Goal: Information Seeking & Learning: Check status

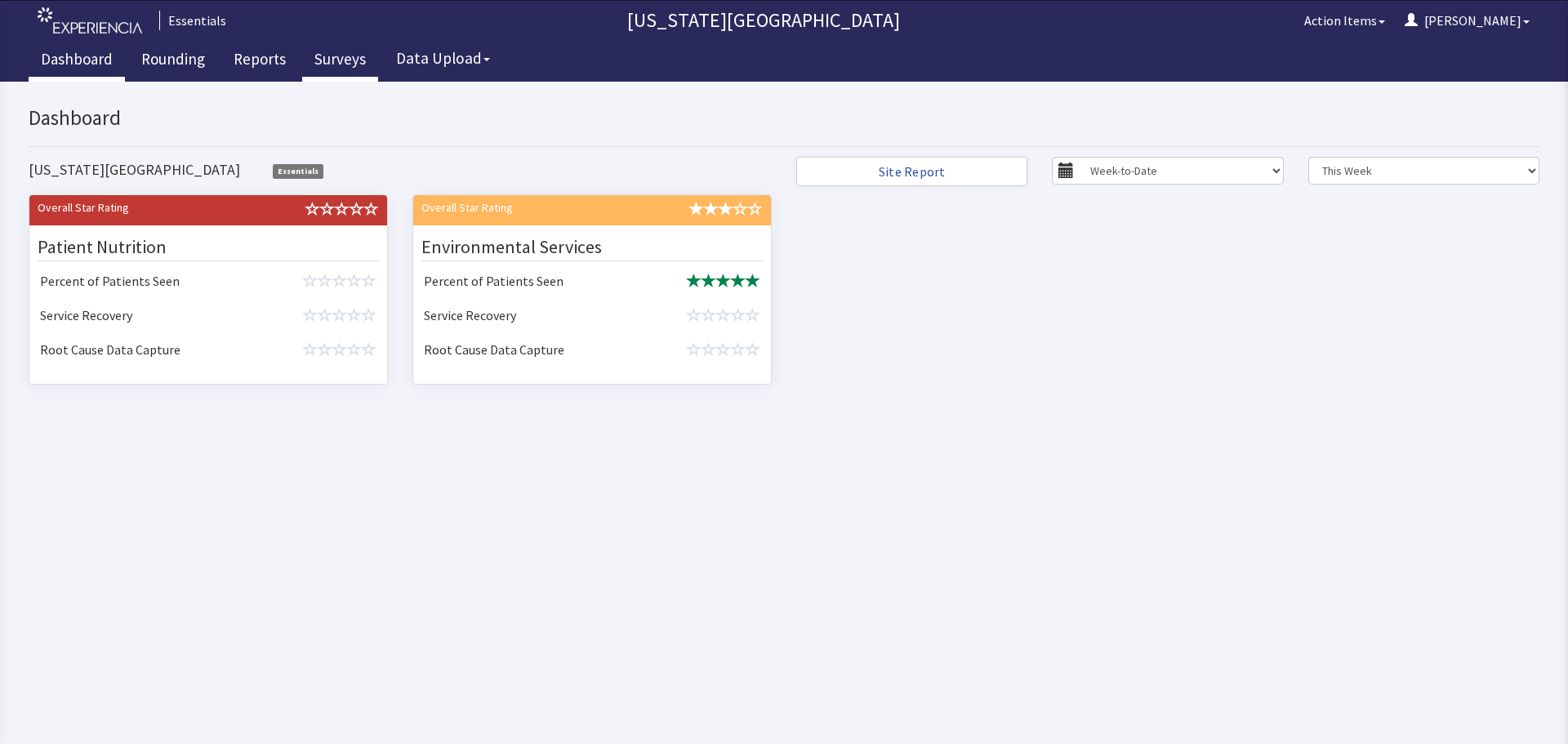
click at [334, 59] on link "Surveys" at bounding box center [339, 60] width 76 height 40
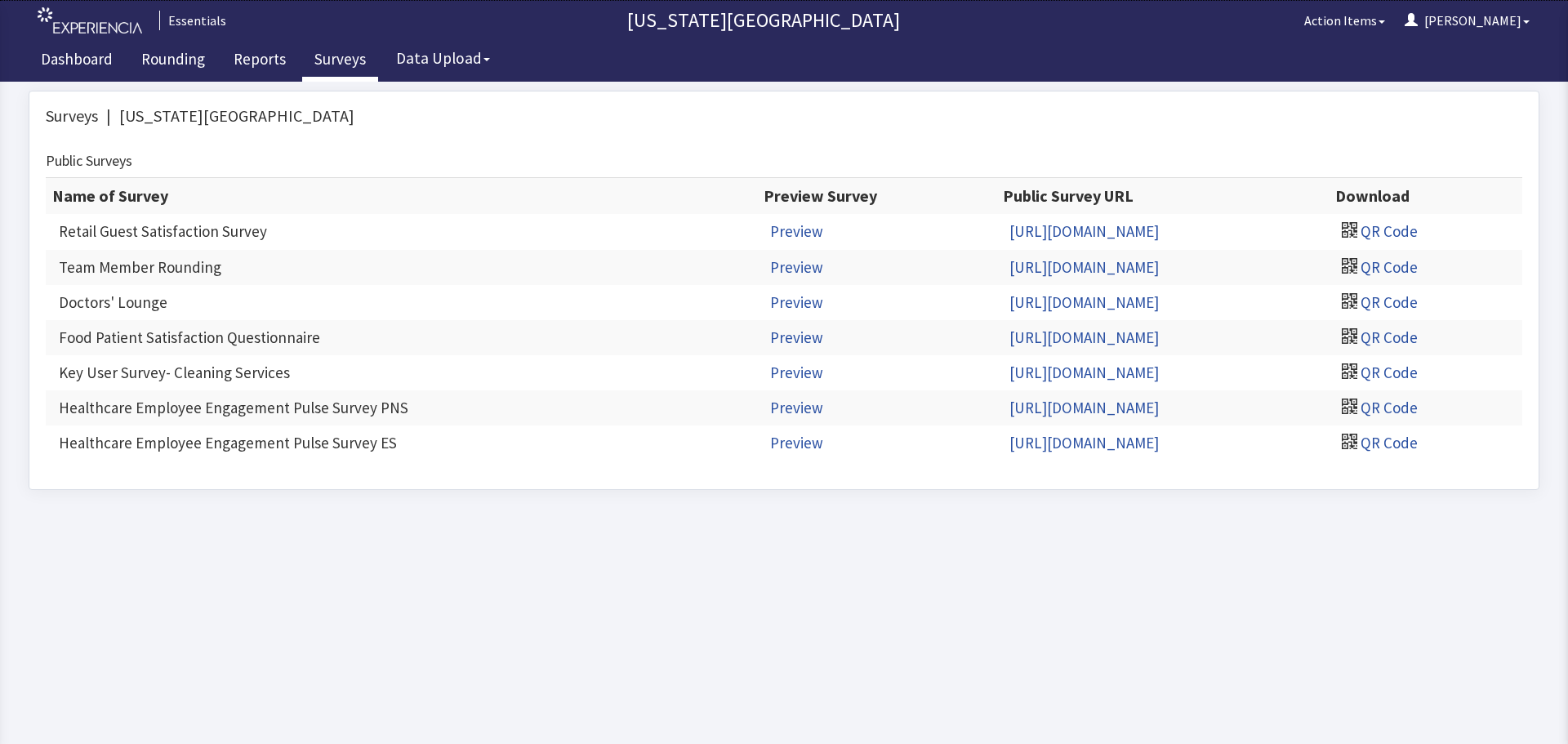
click at [245, 59] on link "Reports" at bounding box center [260, 60] width 77 height 40
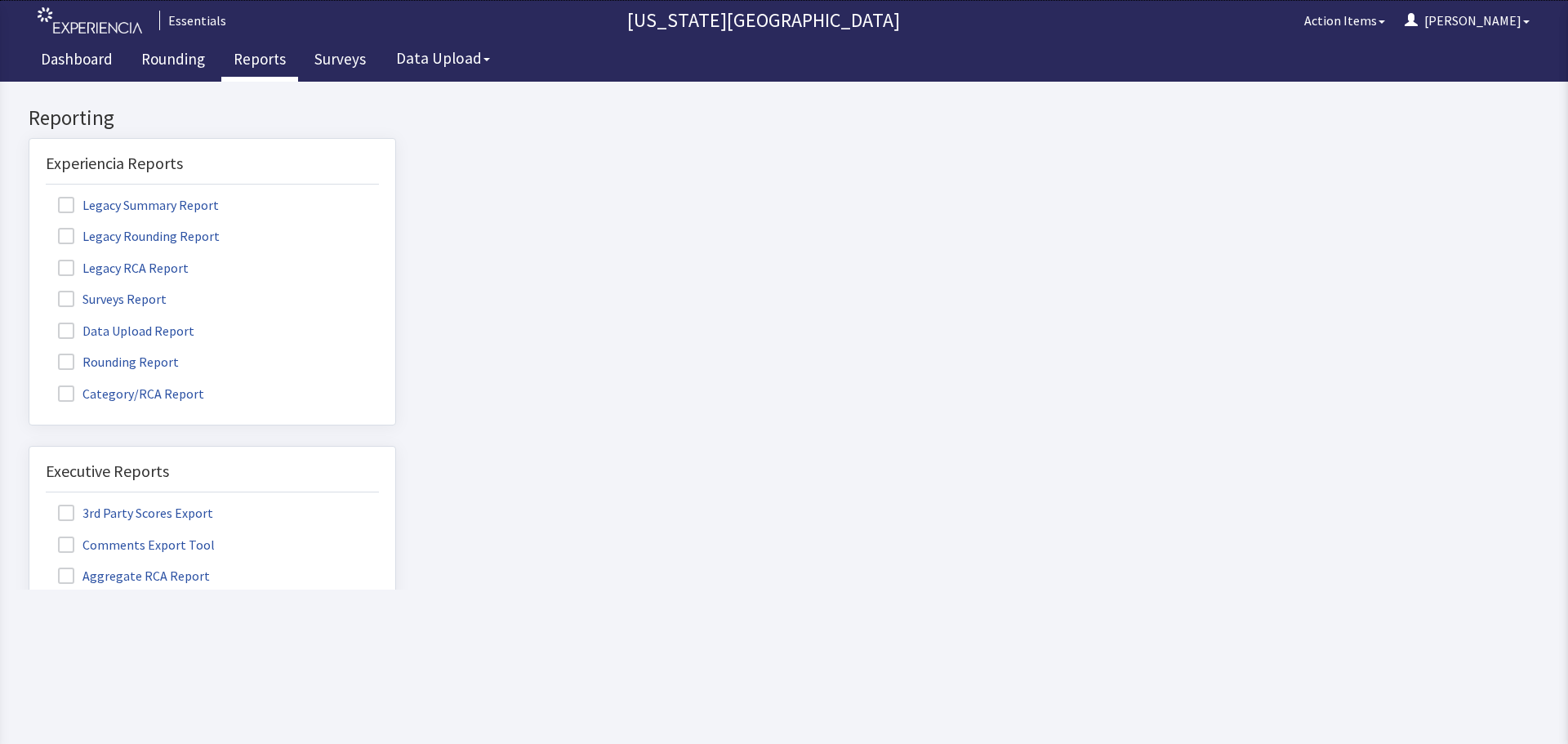
click at [69, 296] on span at bounding box center [66, 299] width 17 height 17
click at [30, 290] on input "Surveys Report" at bounding box center [30, 290] width 0 height 0
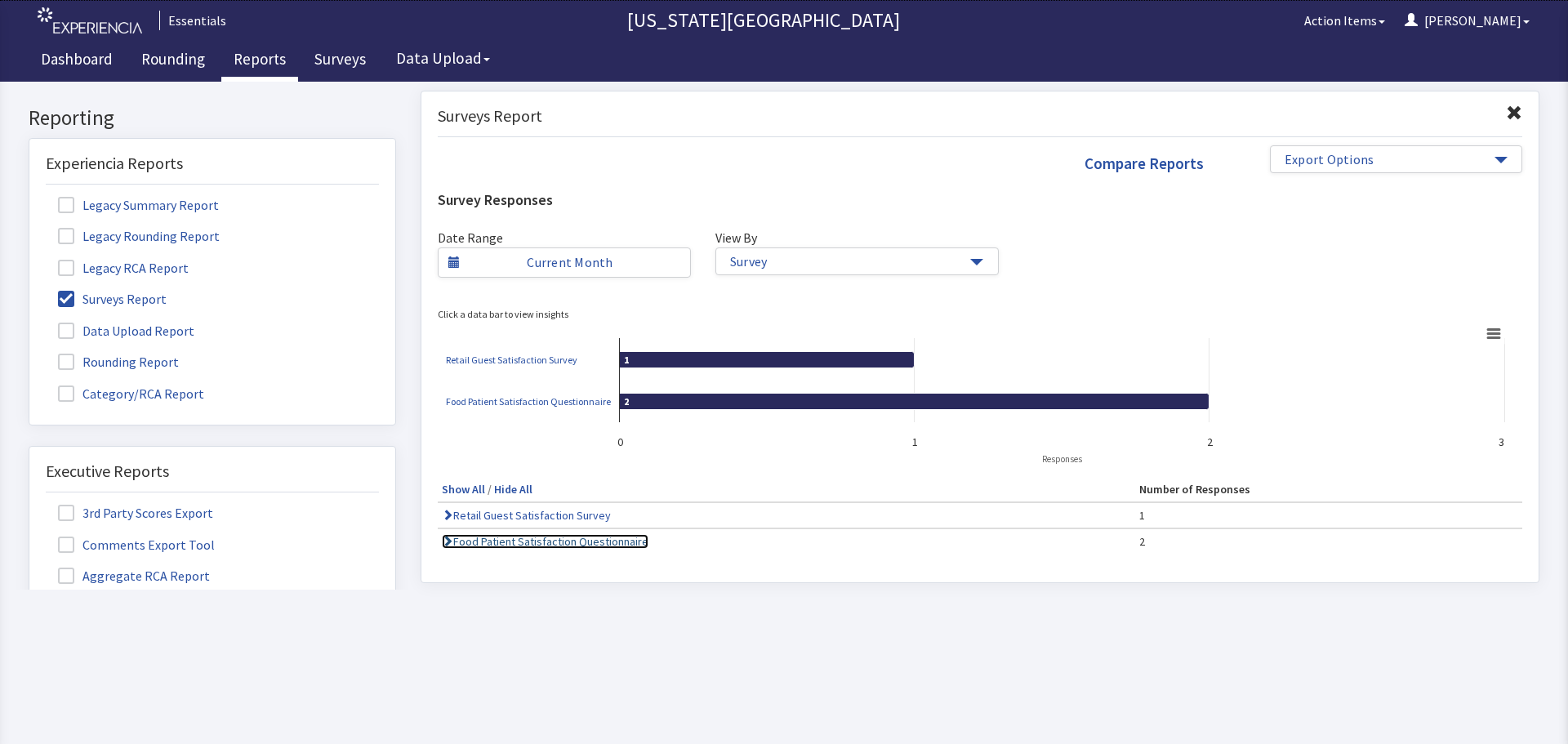
click at [573, 539] on link "Food Patient Satisfaction Questionnaire" at bounding box center [545, 541] width 206 height 15
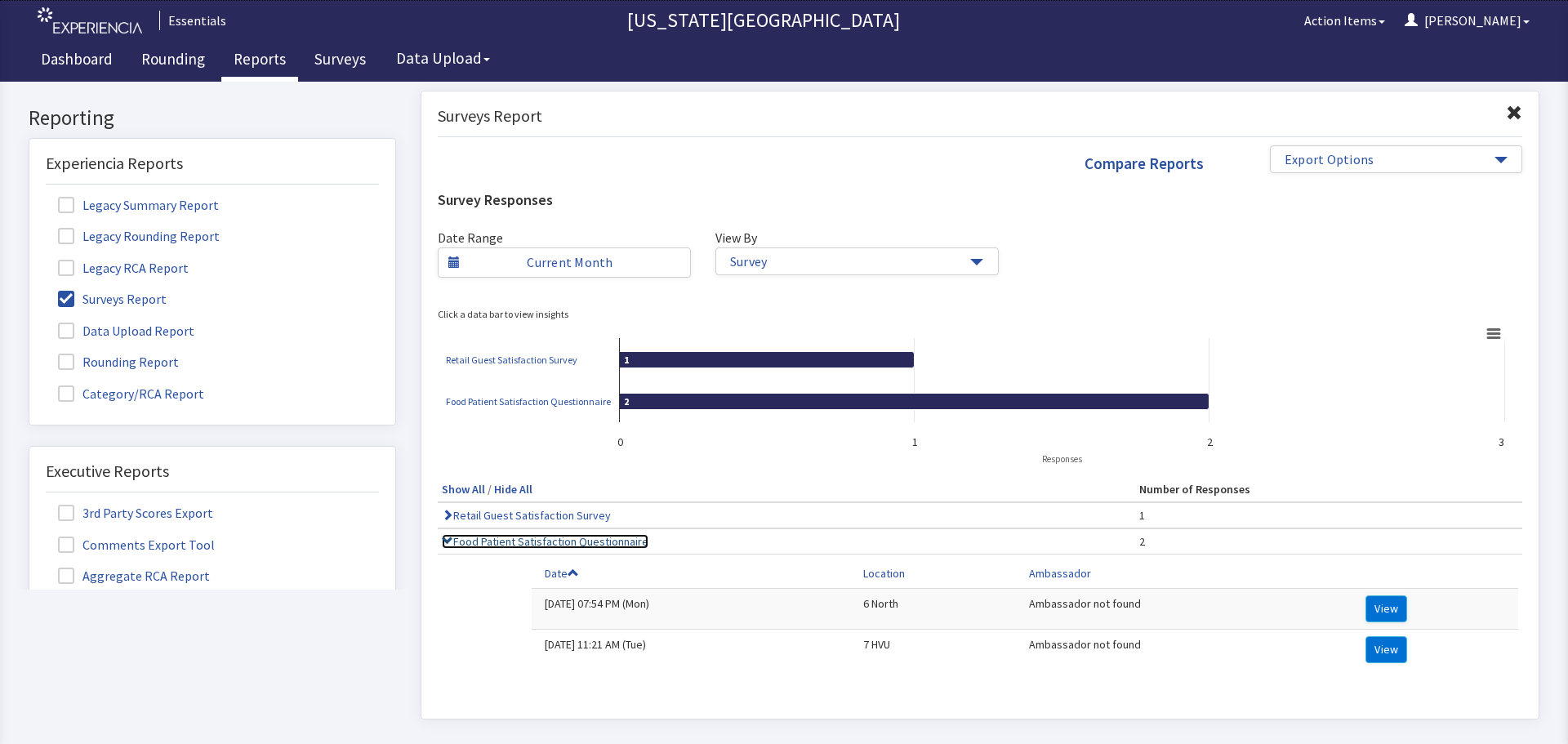
click at [564, 545] on link "Food Patient Satisfaction Questionnaire" at bounding box center [545, 541] width 206 height 15
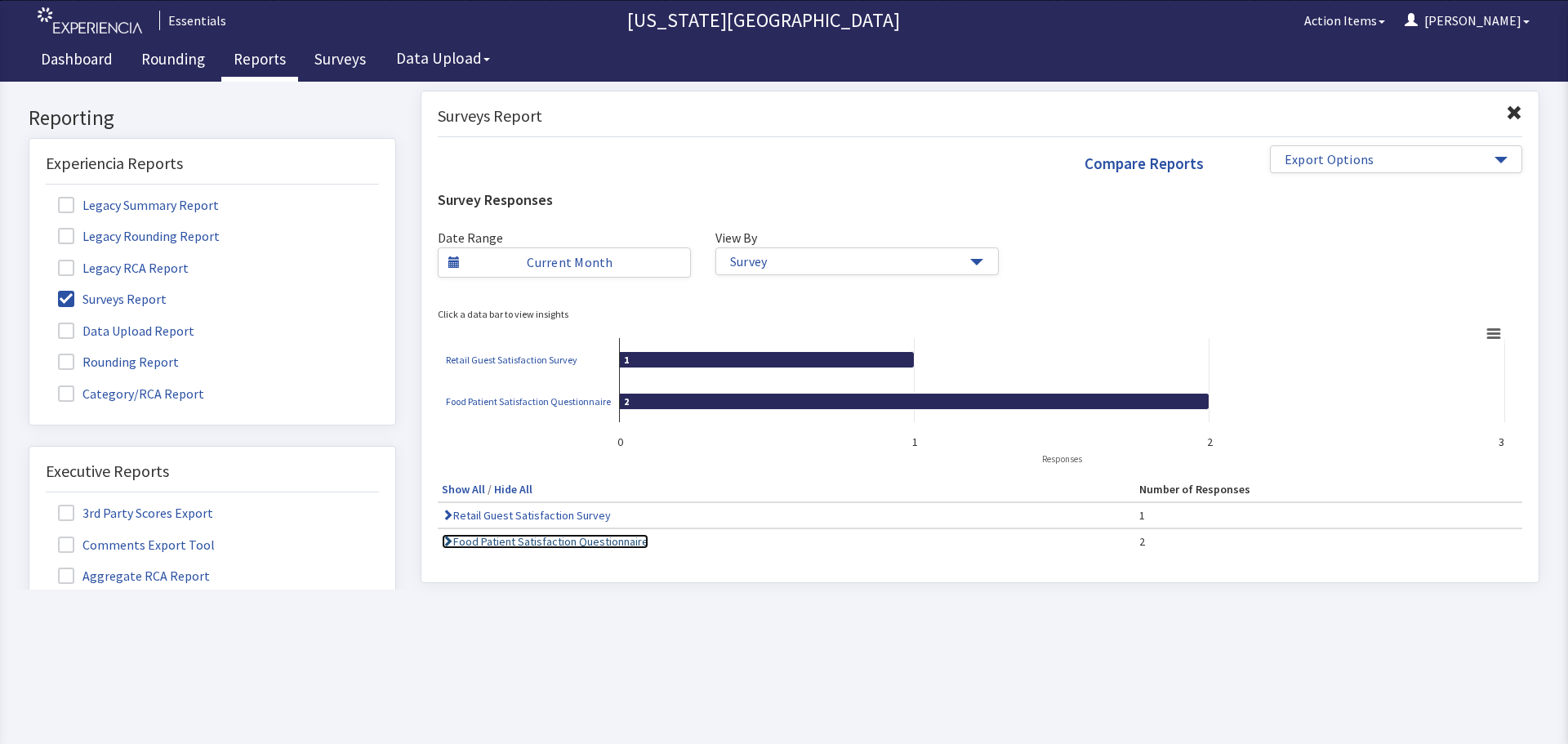
click at [568, 543] on link "Food Patient Satisfaction Questionnaire" at bounding box center [545, 541] width 206 height 15
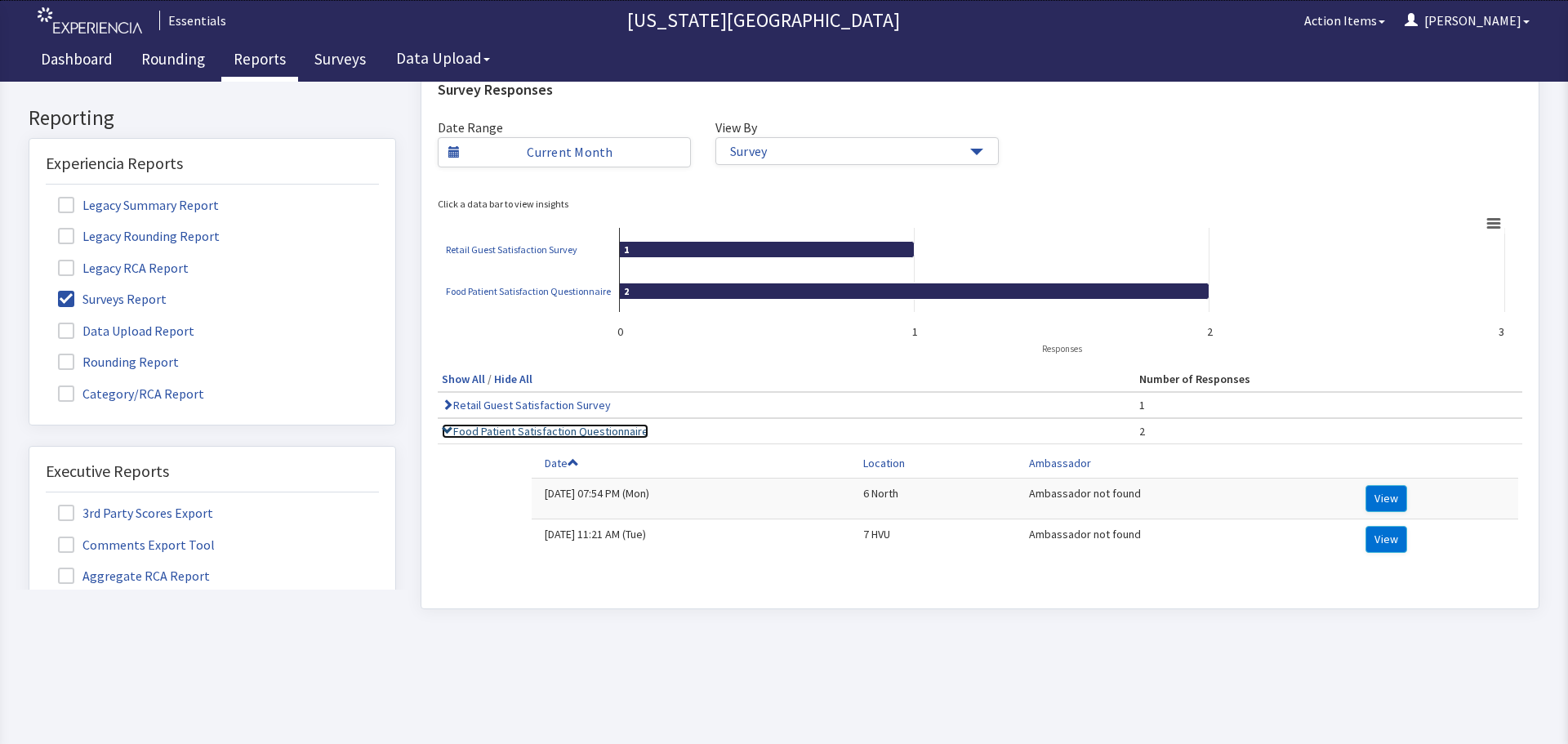
scroll to position [122, 0]
click at [1366, 489] on button "View" at bounding box center [1386, 498] width 41 height 27
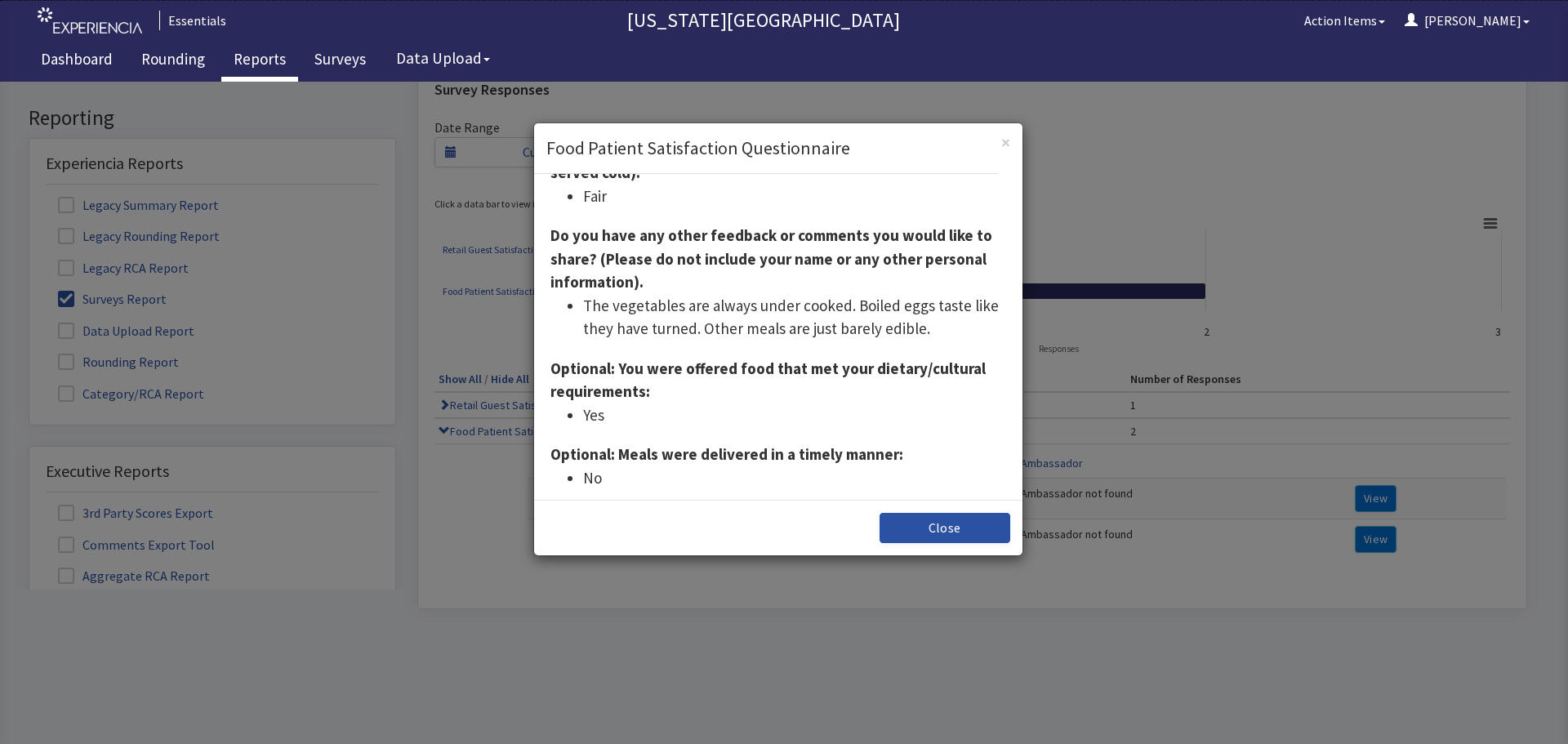
scroll to position [404, 0]
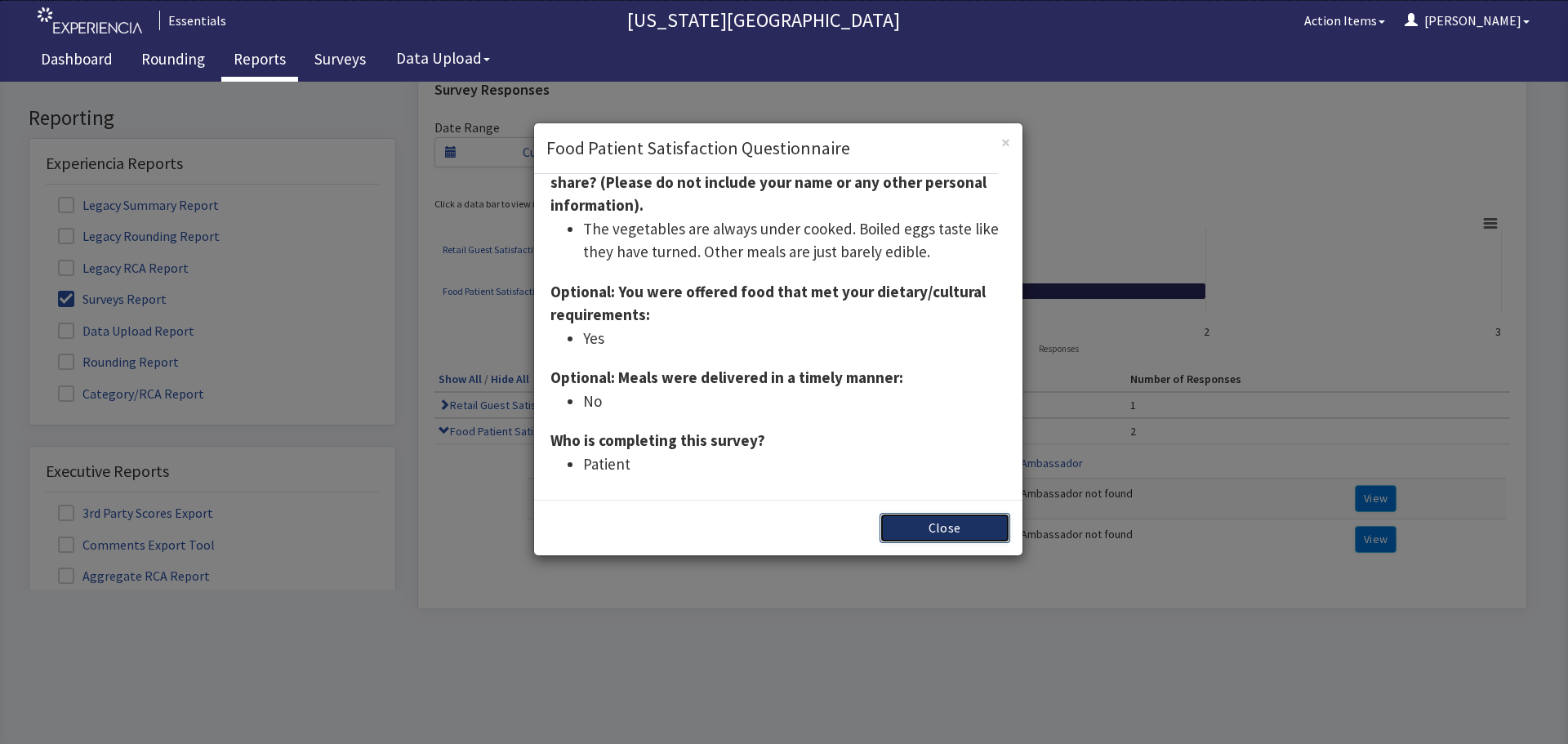
click at [920, 533] on button "Close" at bounding box center [944, 528] width 130 height 31
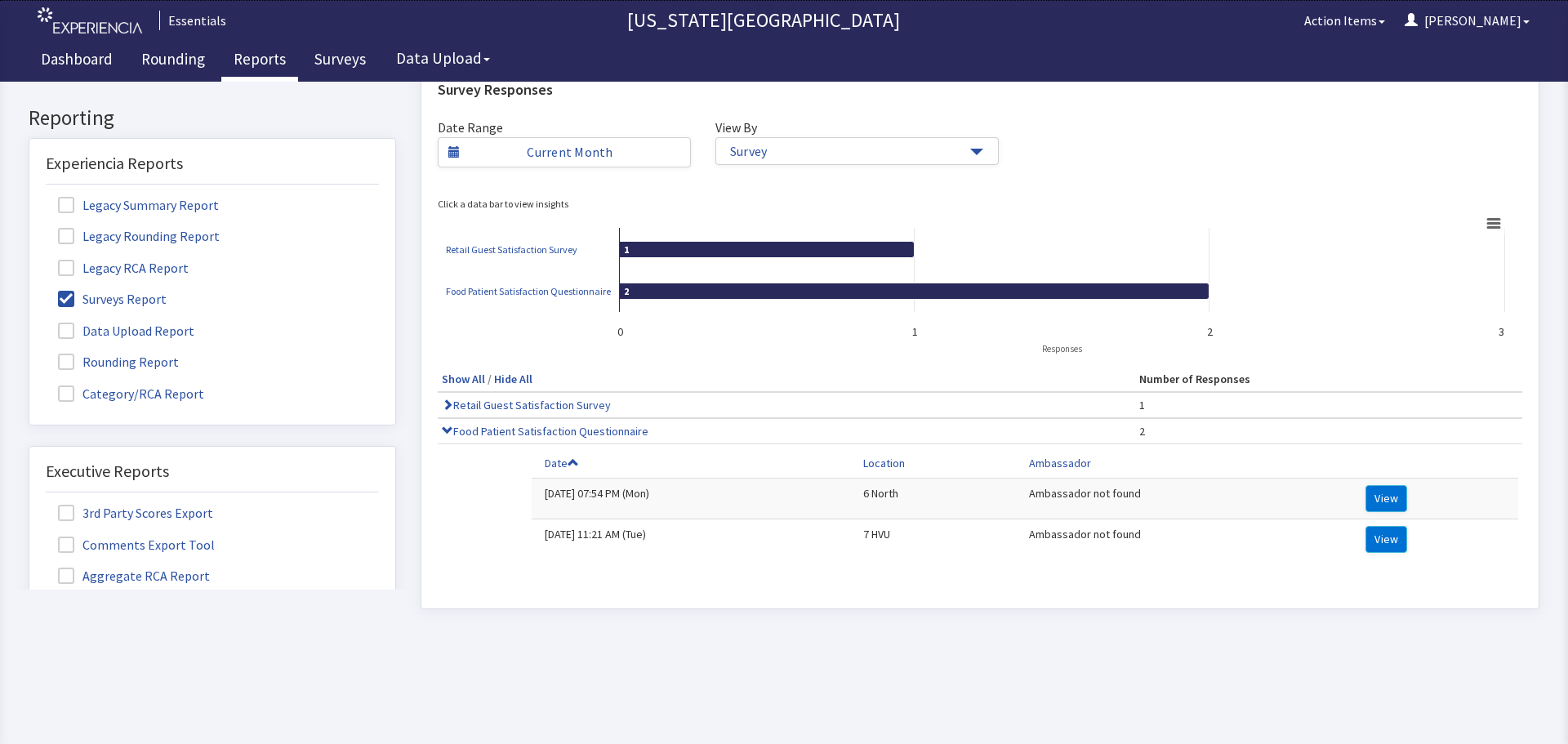
click at [1362, 529] on td "View" at bounding box center [1435, 538] width 166 height 40
click at [1374, 528] on button "View" at bounding box center [1386, 539] width 41 height 27
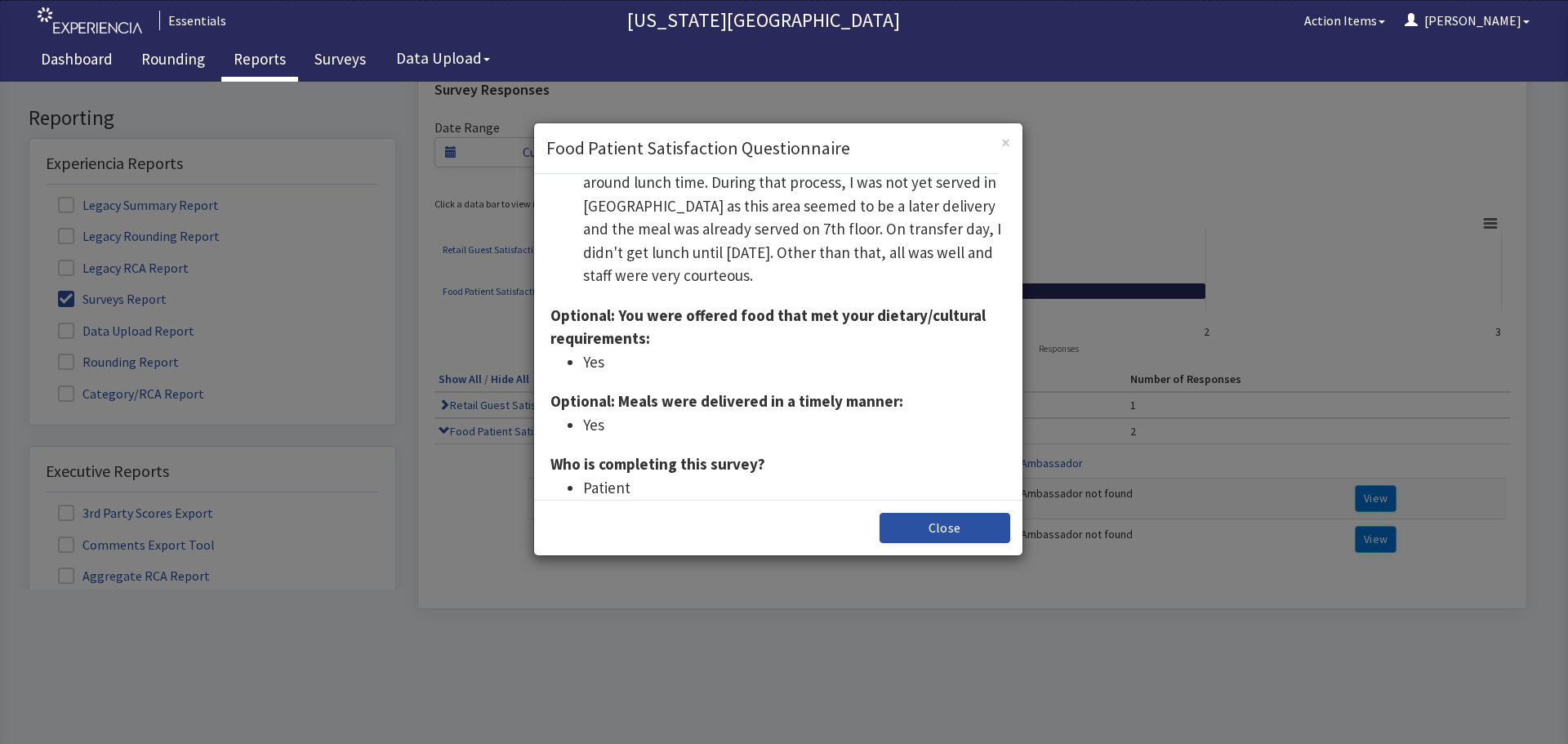
scroll to position [474, 0]
click at [920, 525] on button "Close" at bounding box center [944, 528] width 130 height 31
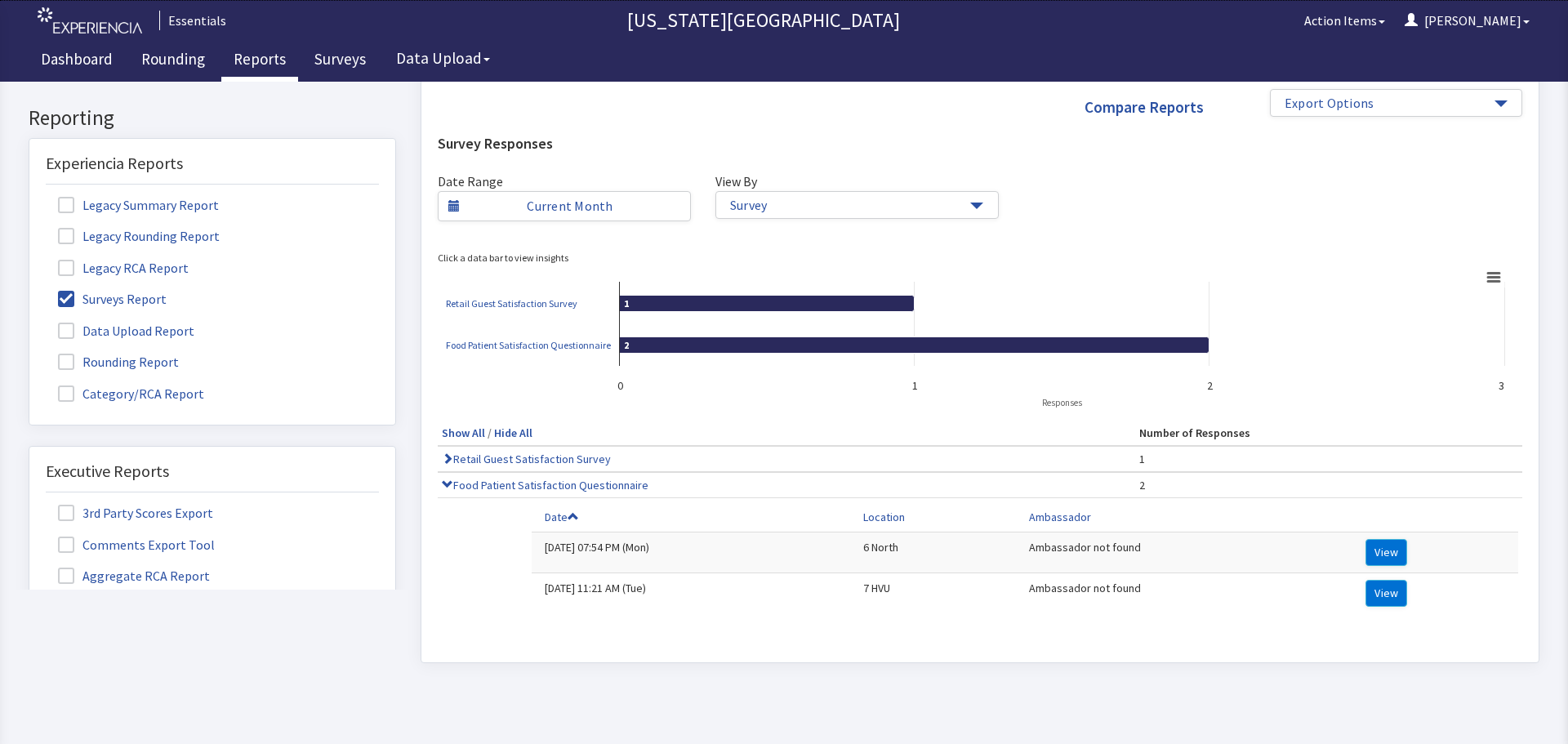
scroll to position [0, 0]
